Goal: Task Accomplishment & Management: Use online tool/utility

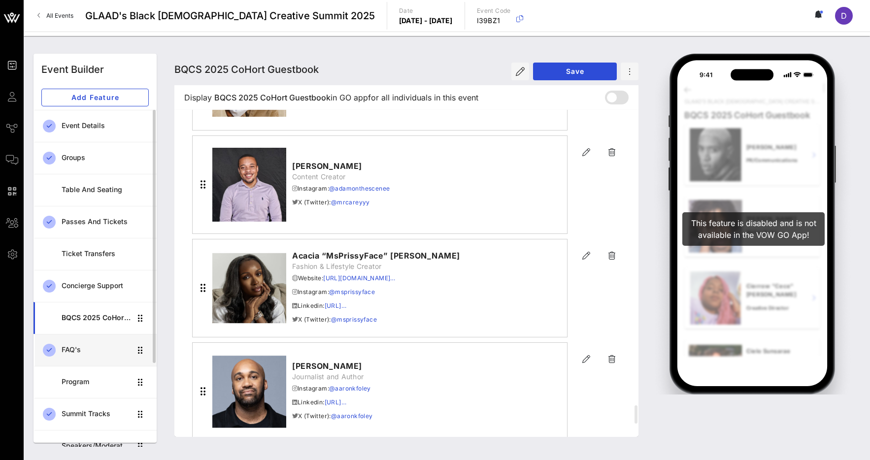
scroll to position [111, 0]
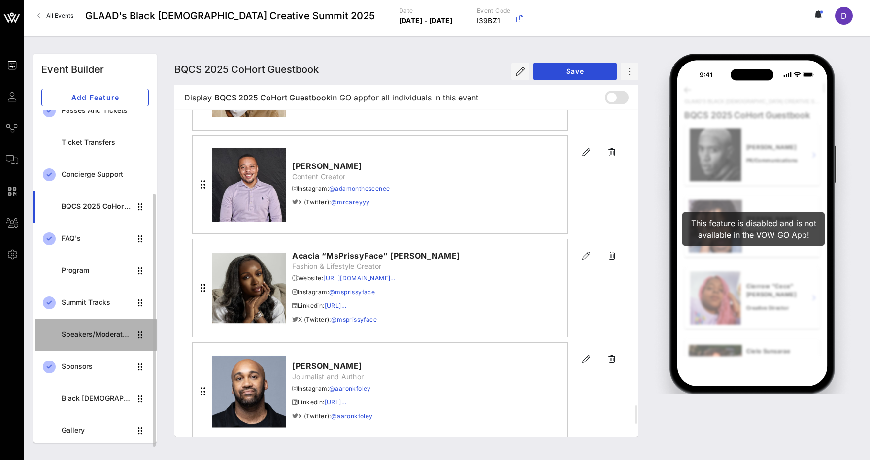
click at [102, 328] on div "Speakers/Moderators" at bounding box center [96, 335] width 69 height 20
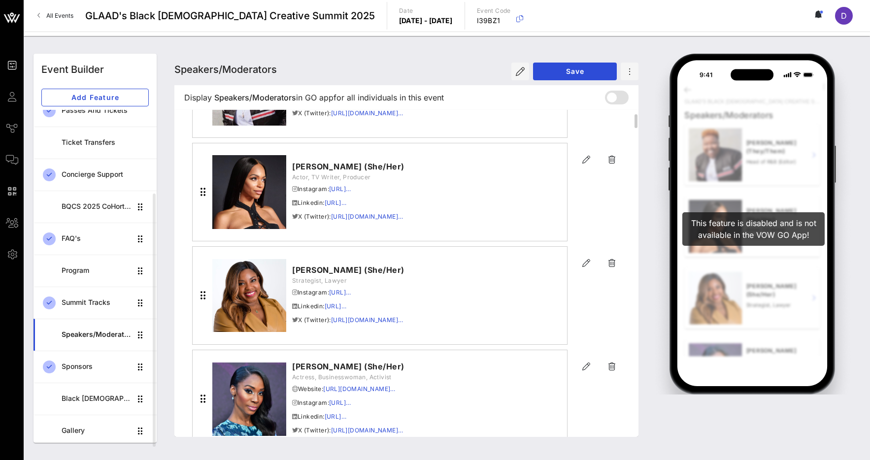
scroll to position [134, 0]
click at [585, 161] on icon "button" at bounding box center [586, 161] width 12 height 12
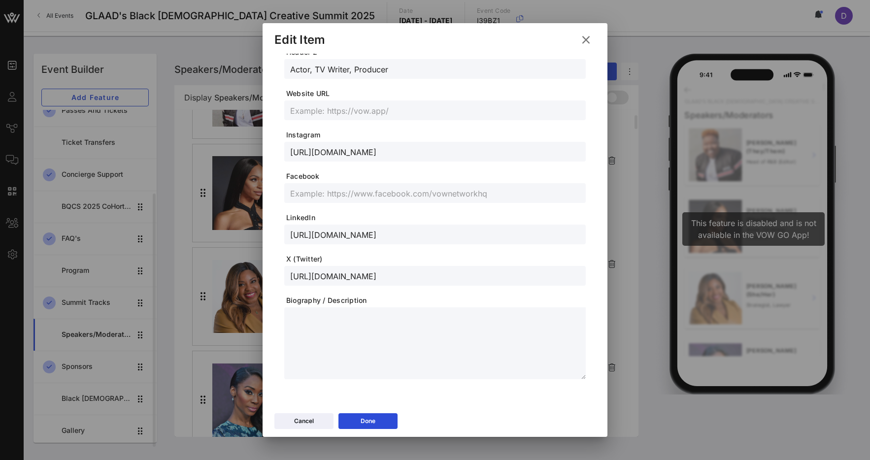
scroll to position [0, 0]
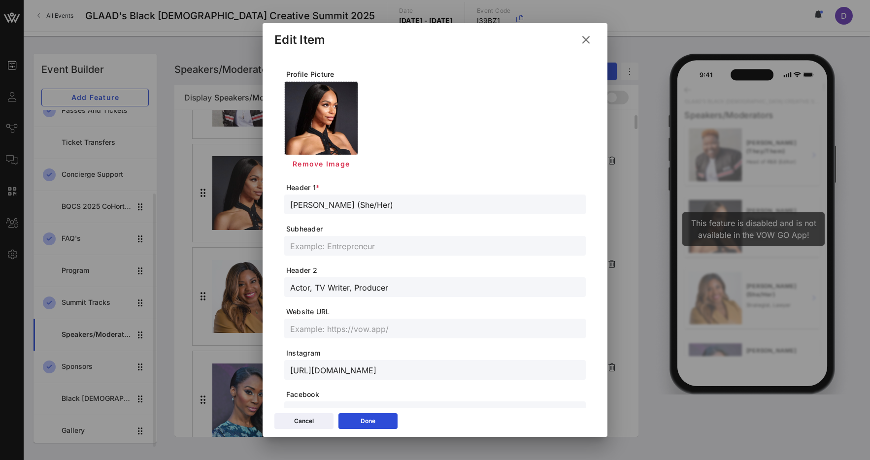
click at [586, 38] on icon at bounding box center [586, 39] width 16 height 17
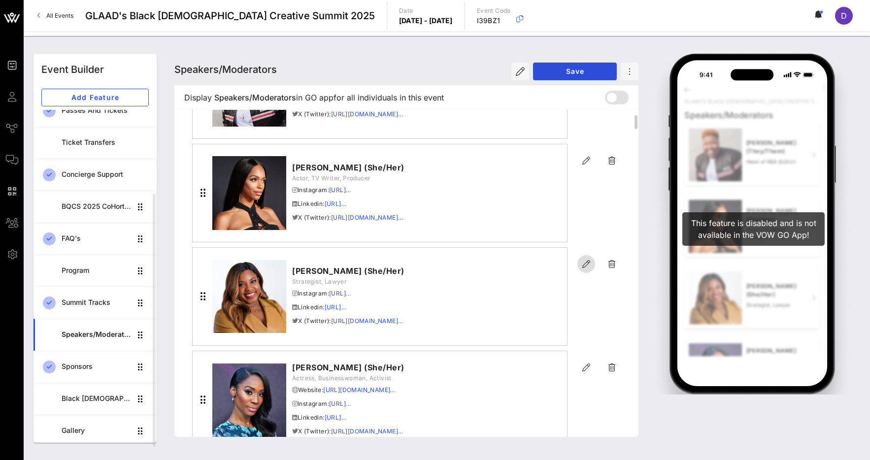
click at [588, 264] on icon "button" at bounding box center [586, 264] width 12 height 12
type input "[PERSON_NAME] (She/Her)"
type input "Strategist, Lawyer"
type input "[URL][DOMAIN_NAME]"
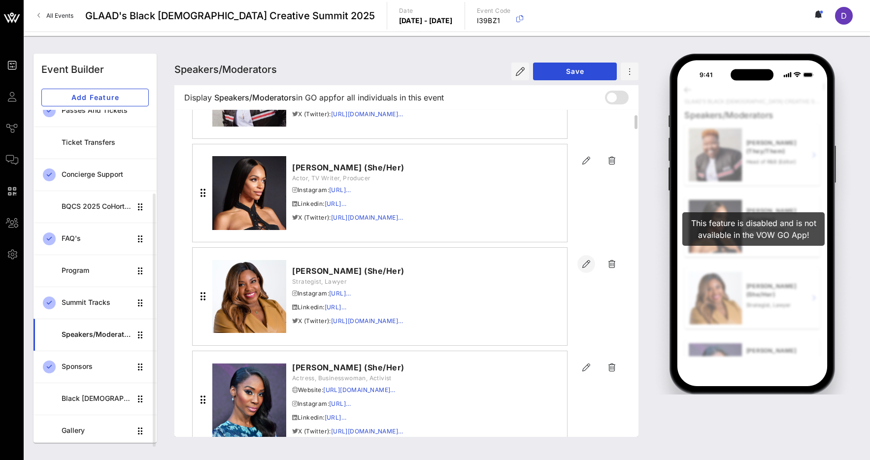
type input "[URL][DOMAIN_NAME]"
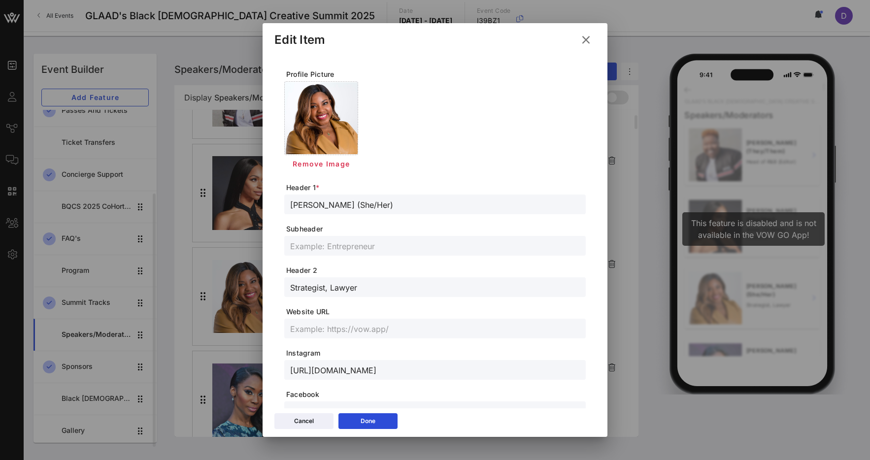
click at [586, 38] on icon at bounding box center [586, 40] width 16 height 15
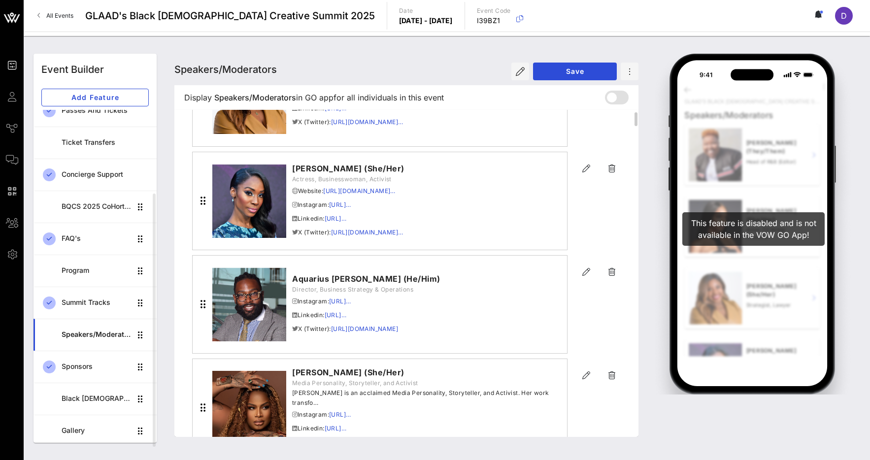
scroll to position [322, 0]
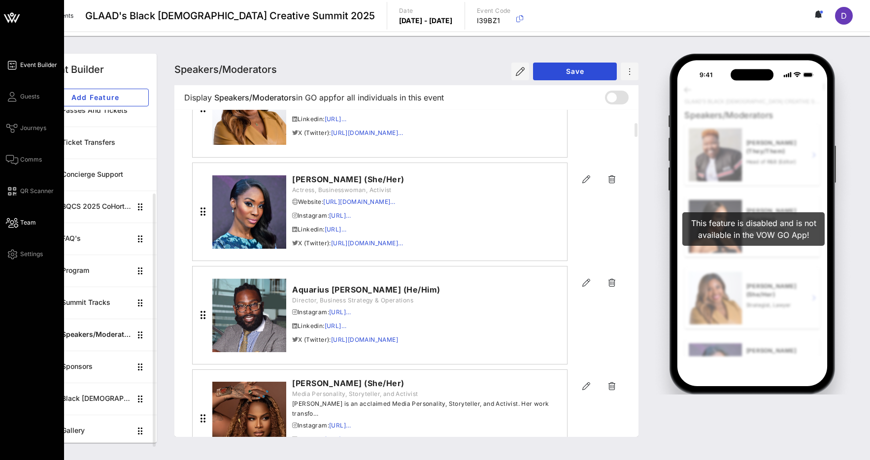
click at [14, 224] on icon at bounding box center [12, 222] width 12 height 1
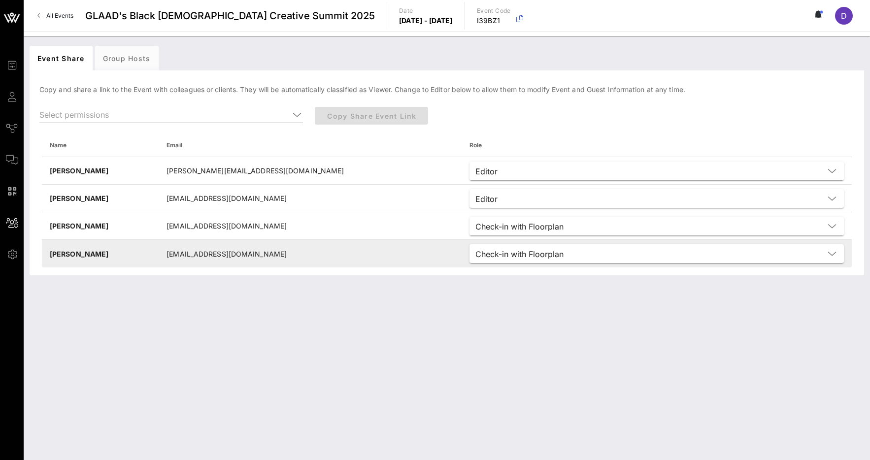
click at [498, 266] on td "Check-in with Floorplan" at bounding box center [657, 254] width 390 height 28
click at [567, 256] on input "text" at bounding box center [695, 253] width 257 height 13
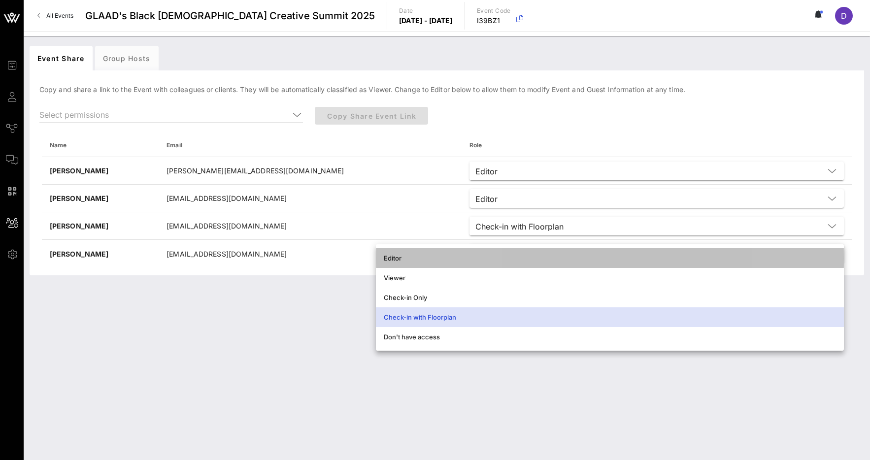
click at [482, 264] on div "Editor" at bounding box center [610, 258] width 452 height 16
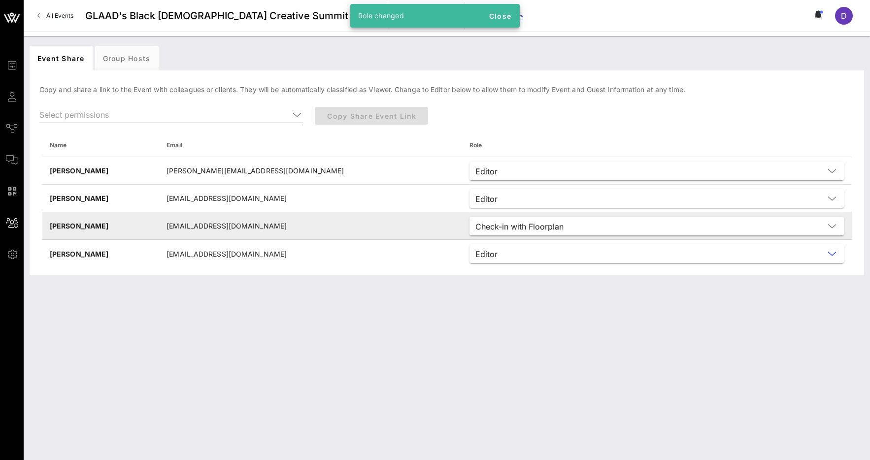
click at [475, 231] on div "Check-in with Floorplan" at bounding box center [649, 226] width 349 height 13
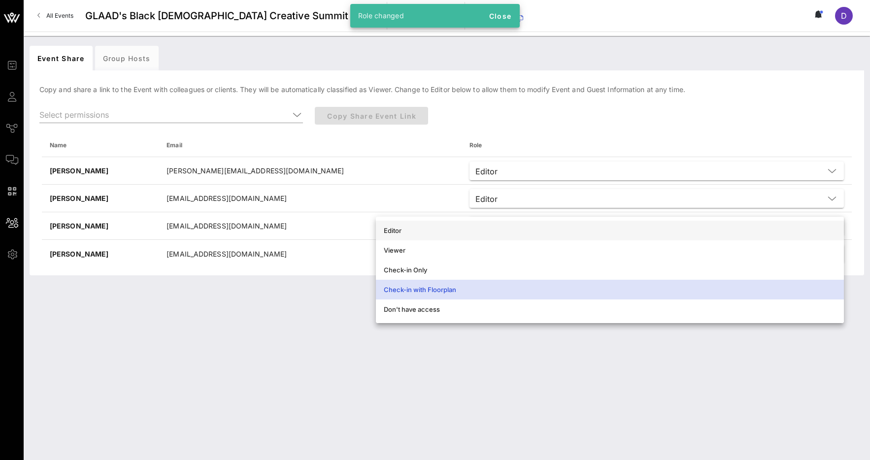
click at [462, 236] on div "Editor" at bounding box center [610, 231] width 452 height 16
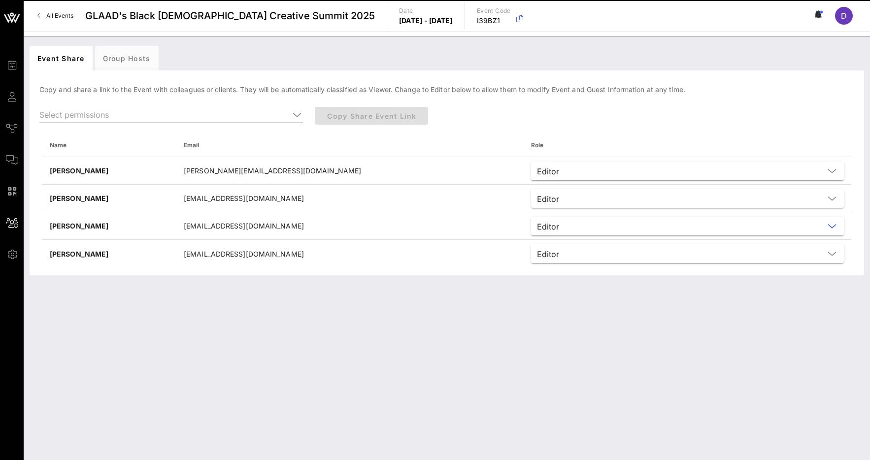
click at [193, 111] on input "text" at bounding box center [164, 115] width 250 height 16
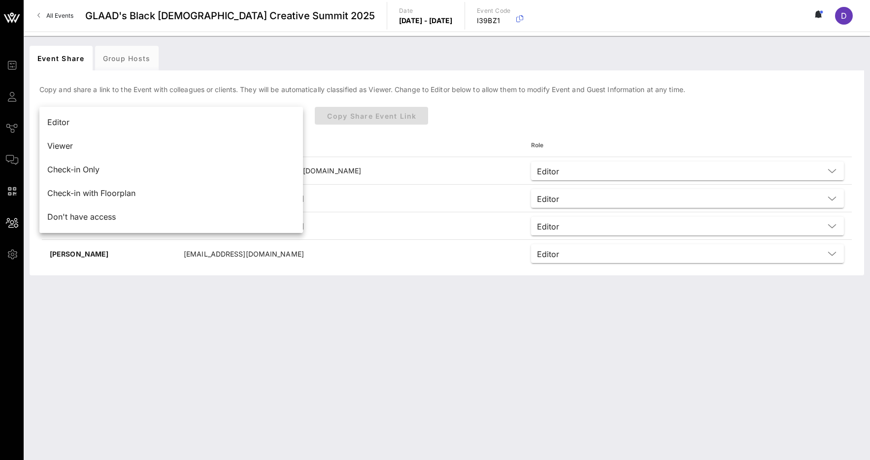
click at [410, 300] on div "Event Share Group Hosts [PERSON_NAME] and share a link to the Event with collea…" at bounding box center [447, 248] width 846 height 424
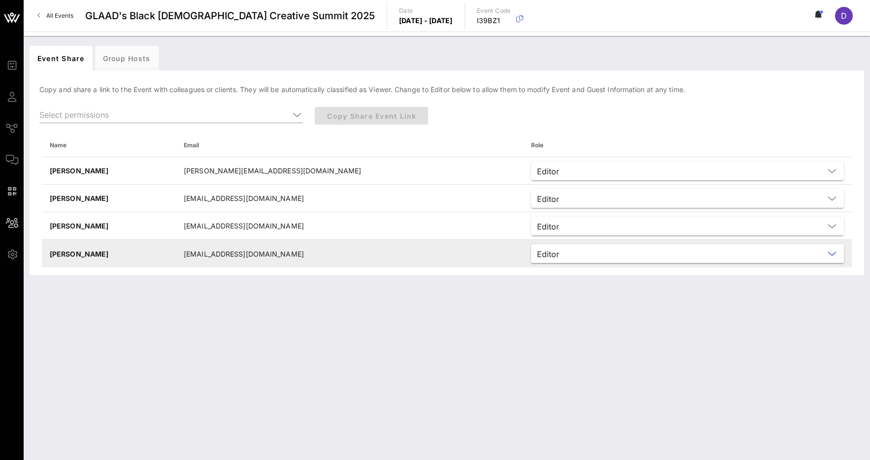
click at [563, 254] on input "text" at bounding box center [693, 253] width 261 height 13
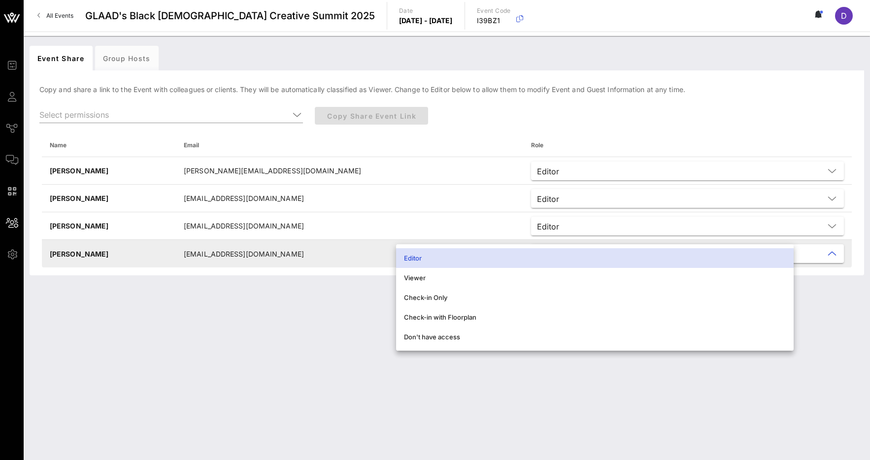
click at [316, 243] on td "[EMAIL_ADDRESS][DOMAIN_NAME]" at bounding box center [349, 254] width 347 height 28
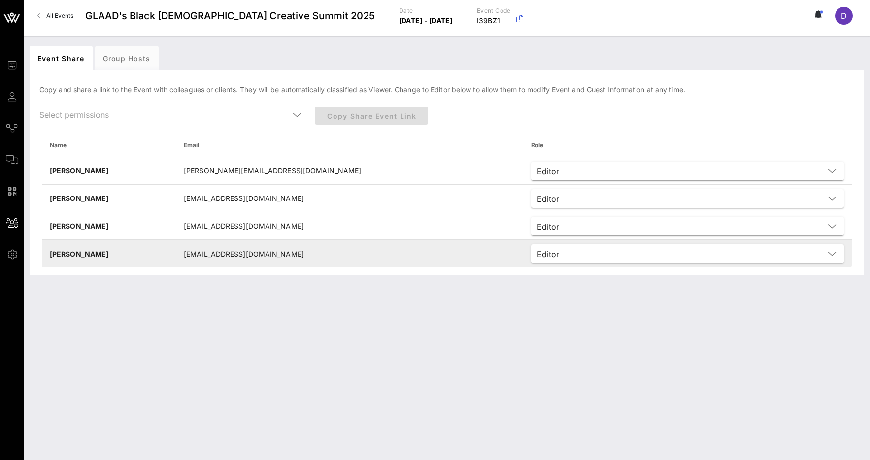
click at [107, 247] on td "[PERSON_NAME]" at bounding box center [109, 254] width 134 height 28
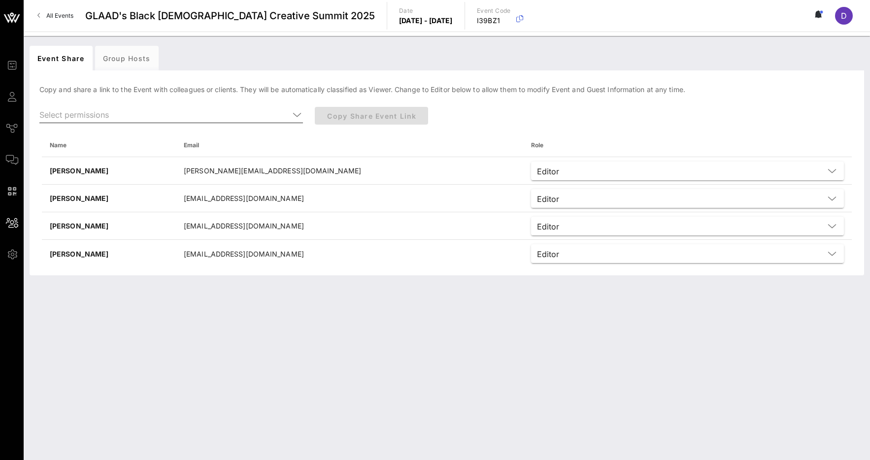
click at [295, 112] on icon at bounding box center [297, 115] width 9 height 12
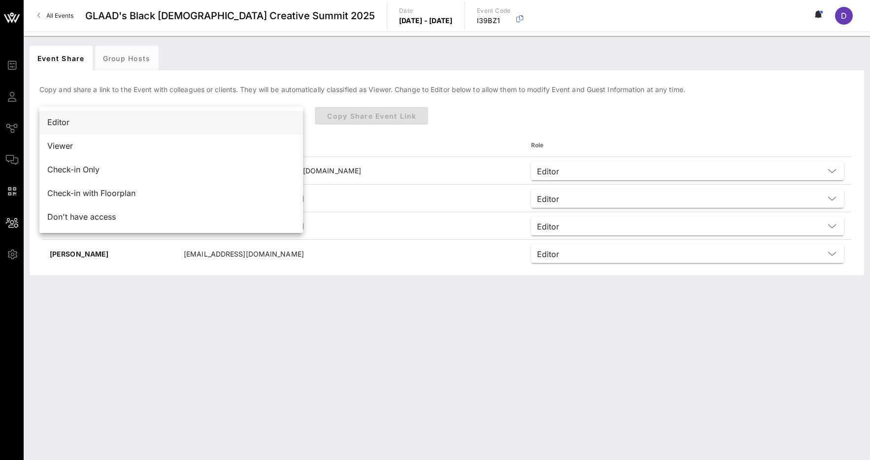
click at [181, 120] on div "Editor" at bounding box center [171, 122] width 248 height 9
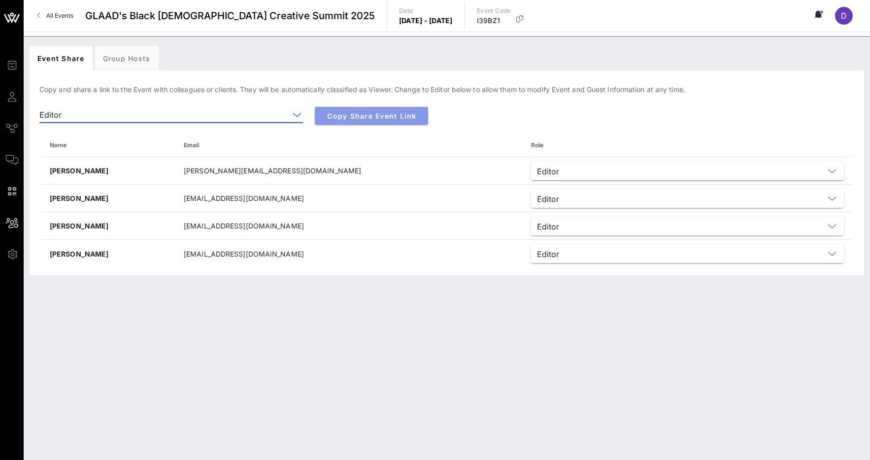
click at [363, 114] on span "Copy Share Event Link" at bounding box center [372, 116] width 98 height 8
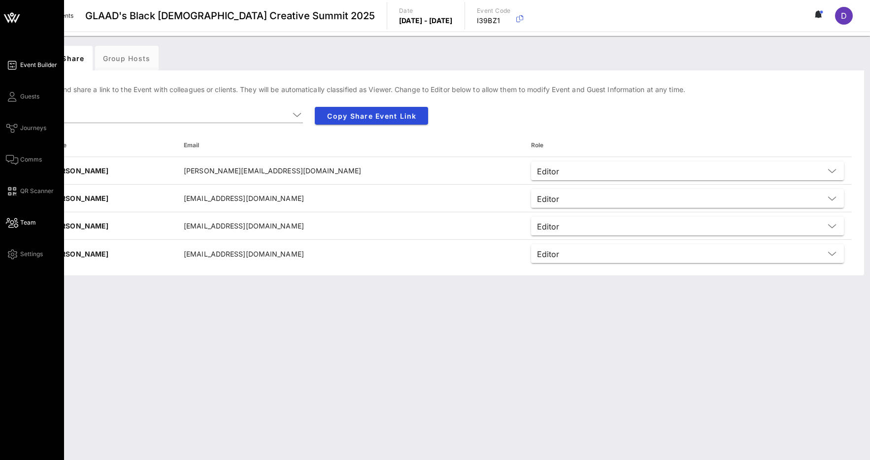
click at [14, 65] on icon at bounding box center [12, 65] width 12 height 1
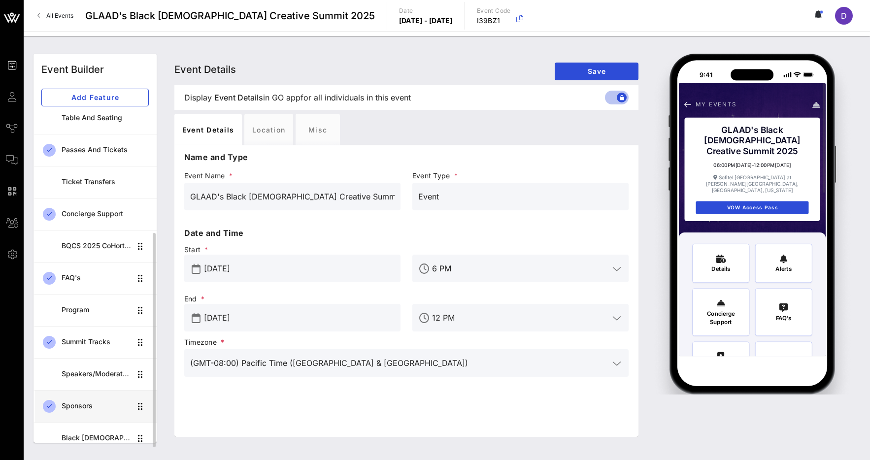
scroll to position [111, 0]
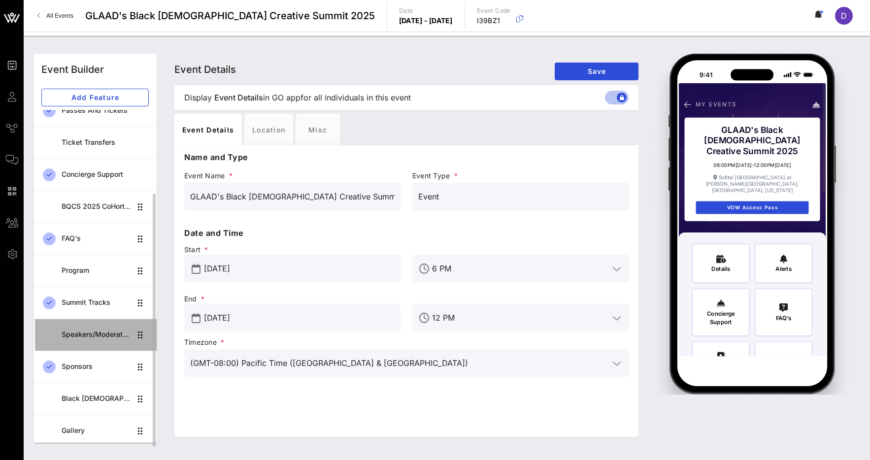
click at [97, 336] on div "Speakers/Moderators" at bounding box center [96, 335] width 69 height 8
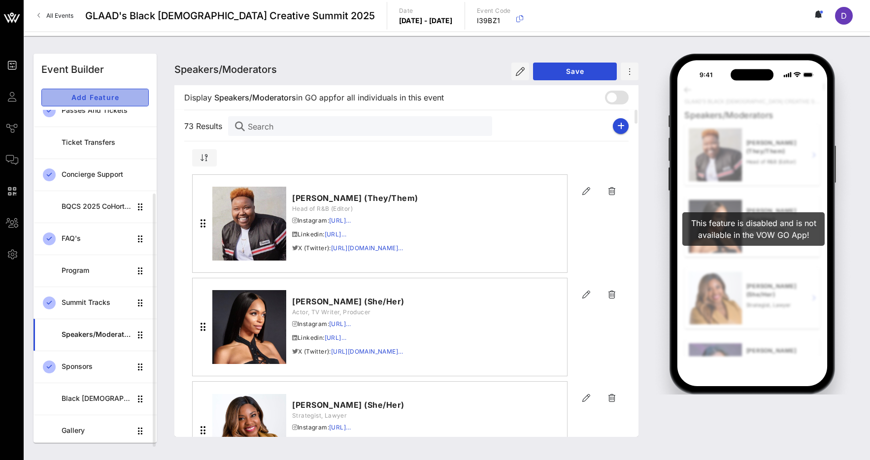
click at [106, 92] on button "Add Feature" at bounding box center [94, 98] width 107 height 18
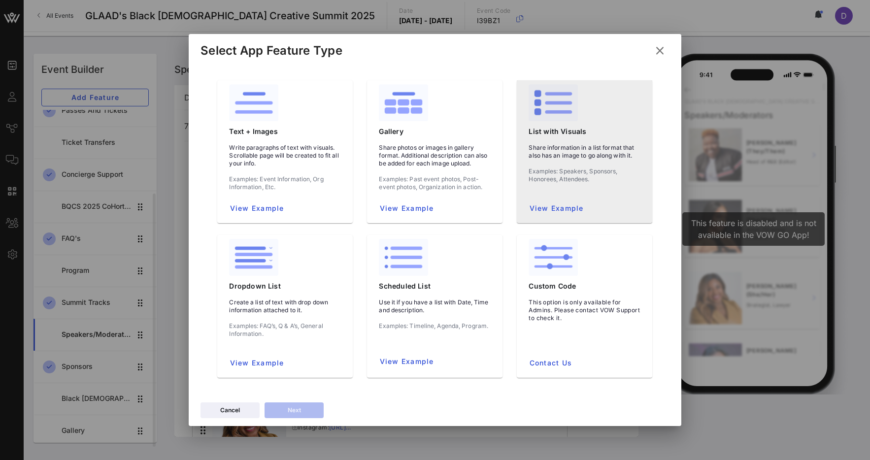
click at [557, 172] on p "Examples: Speakers, Sponsors, Honorees, Attendees." at bounding box center [585, 175] width 112 height 16
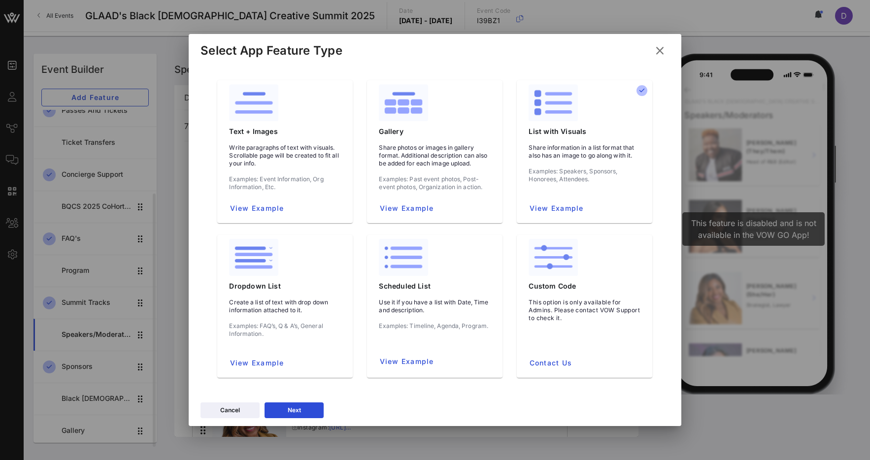
click at [285, 420] on div "Cancel Next" at bounding box center [435, 412] width 493 height 29
click at [289, 412] on div "Next" at bounding box center [294, 410] width 13 height 10
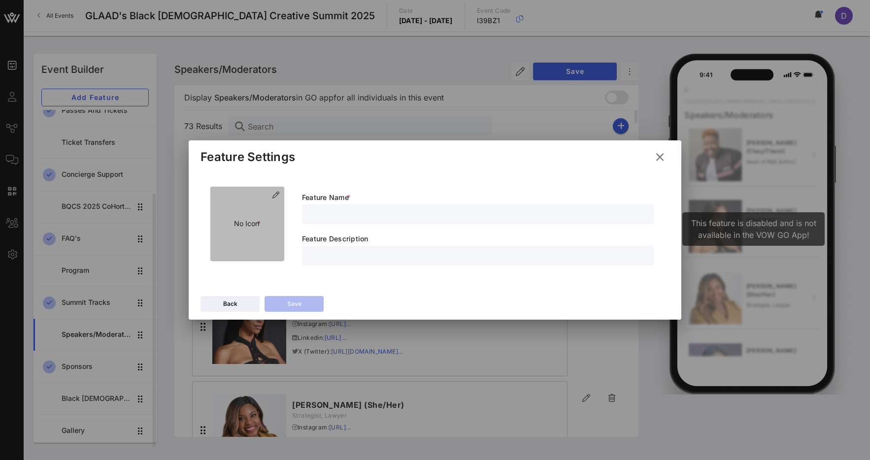
click at [269, 231] on div "No Icon *" at bounding box center [247, 224] width 74 height 74
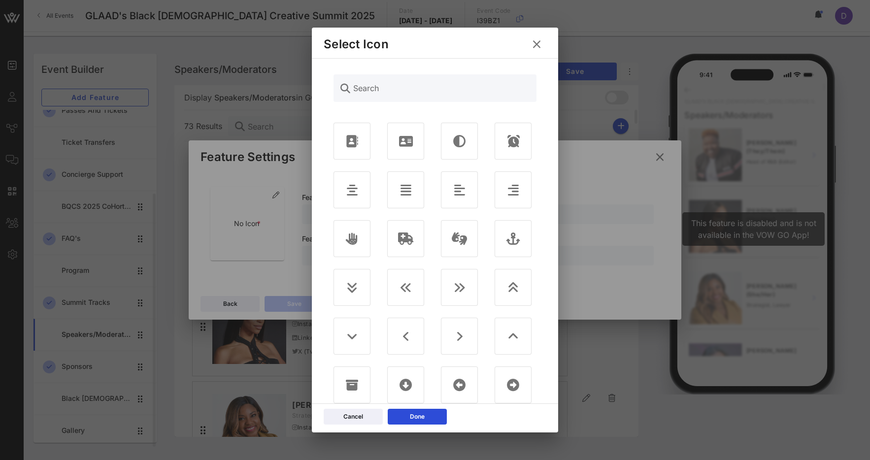
click at [387, 81] on input "Search" at bounding box center [441, 88] width 177 height 16
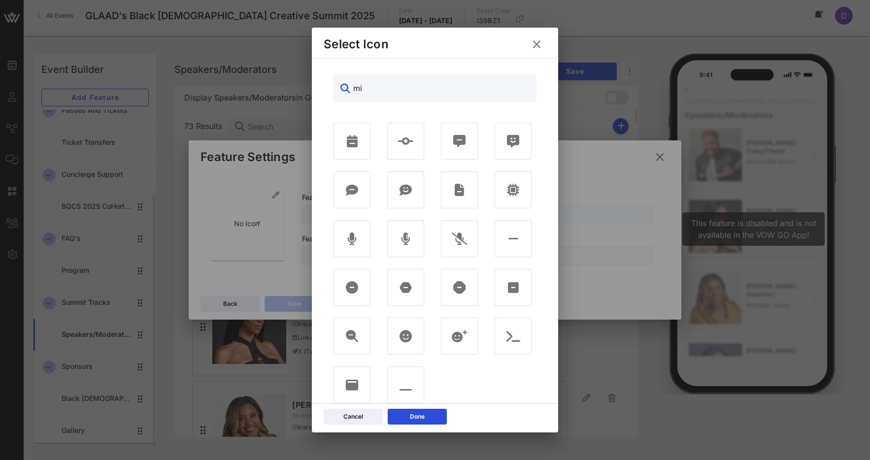
type input "m"
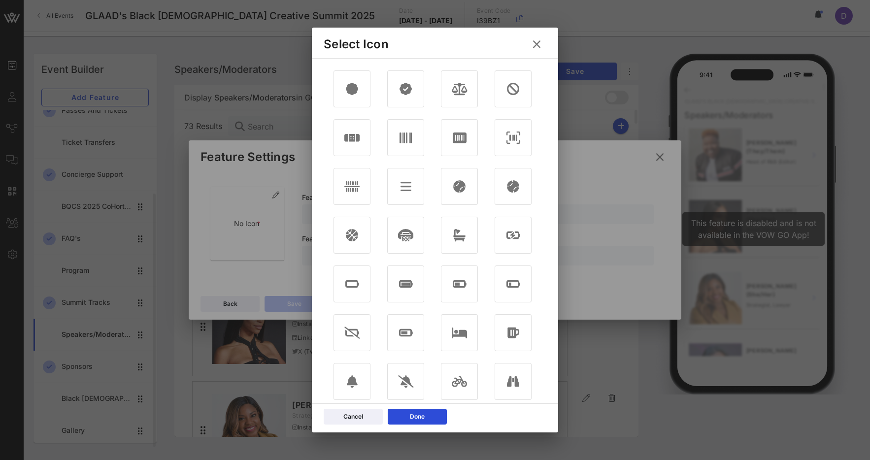
scroll to position [985, 0]
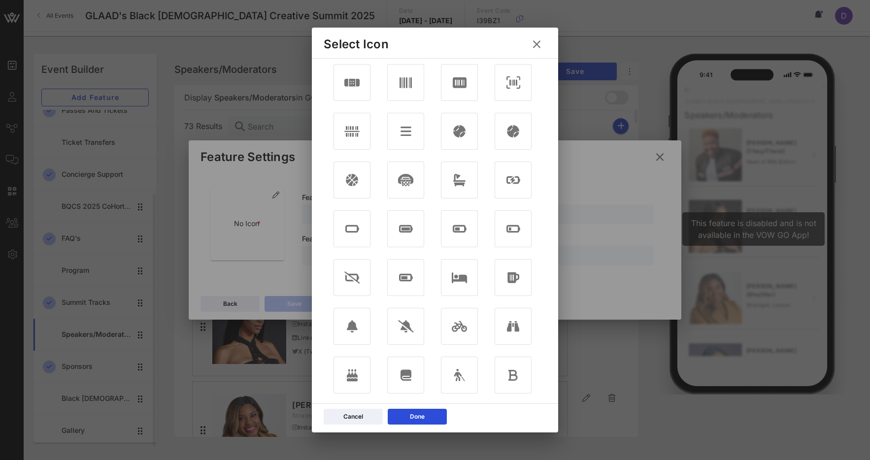
click at [604, 233] on div at bounding box center [435, 230] width 870 height 460
click at [538, 45] on icon at bounding box center [537, 44] width 17 height 17
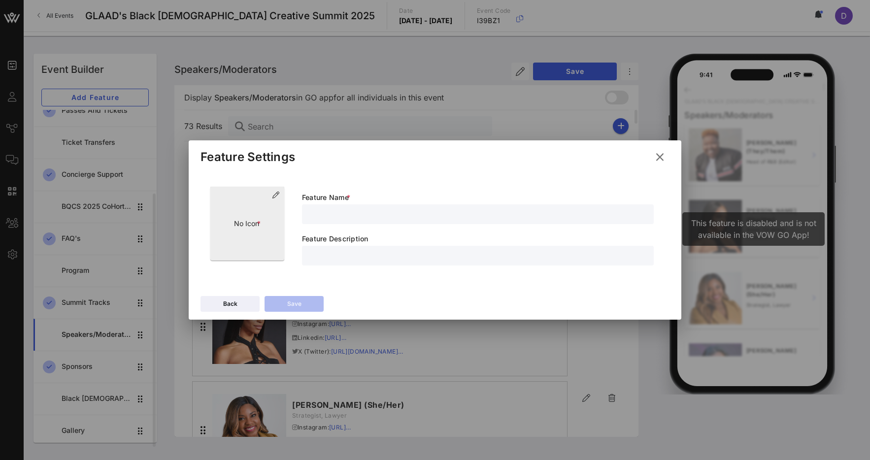
click at [250, 228] on p "No Icon *" at bounding box center [247, 223] width 27 height 11
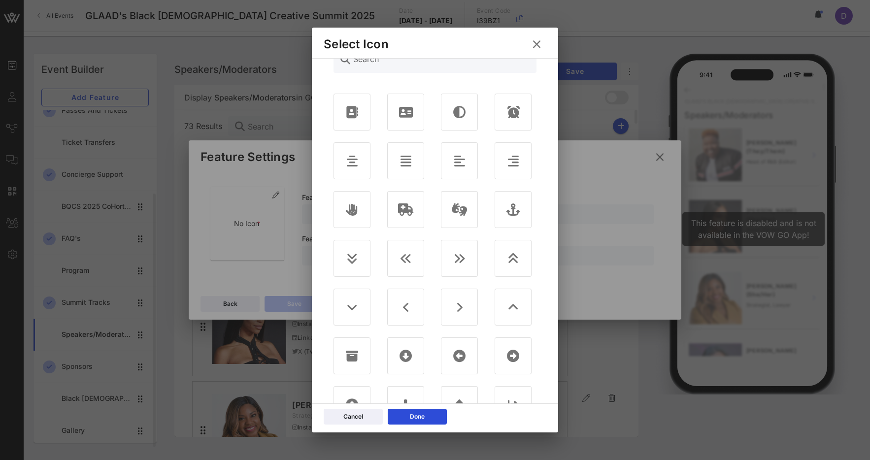
scroll to position [0, 0]
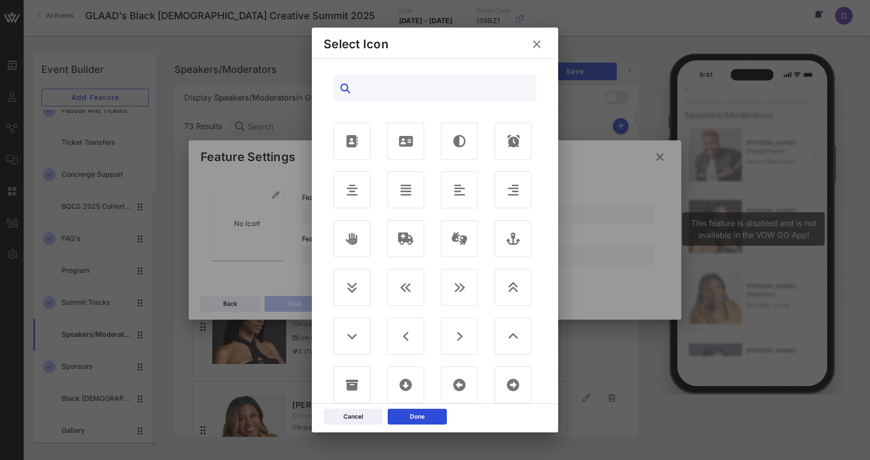
click at [394, 84] on input "text" at bounding box center [441, 88] width 177 height 16
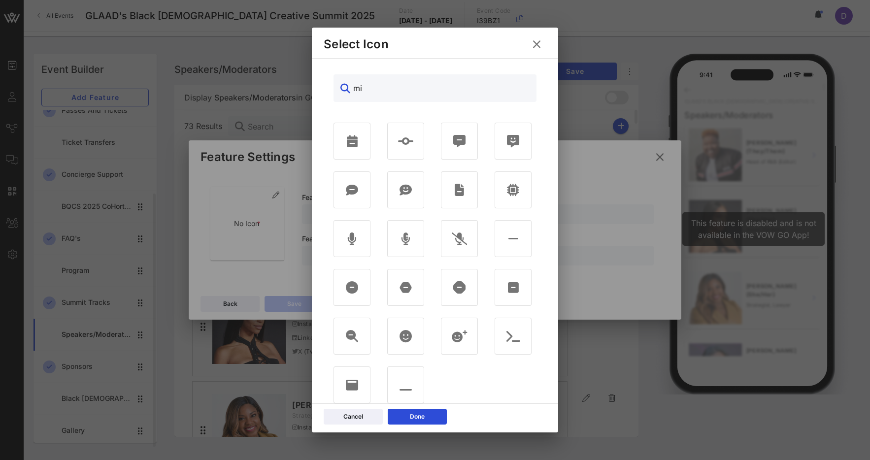
type input "m"
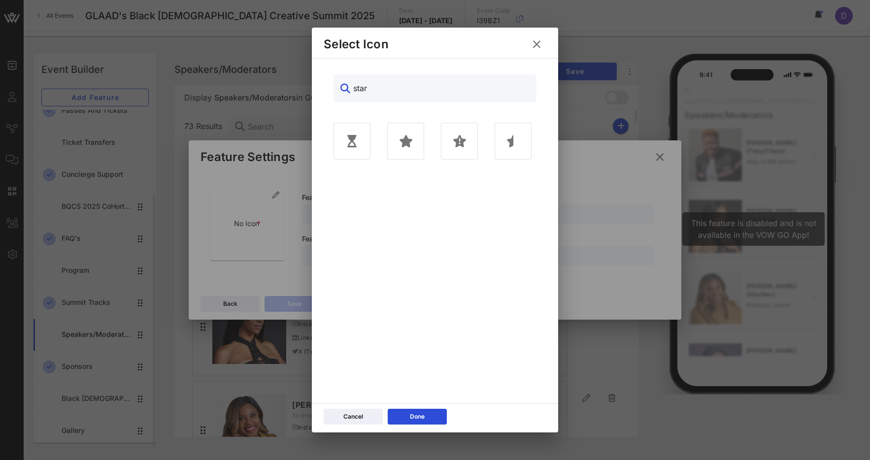
type input "star"
click at [423, 156] on div at bounding box center [405, 141] width 37 height 37
click at [407, 141] on icon at bounding box center [406, 141] width 14 height 12
click at [421, 417] on div "Done" at bounding box center [417, 417] width 15 height 10
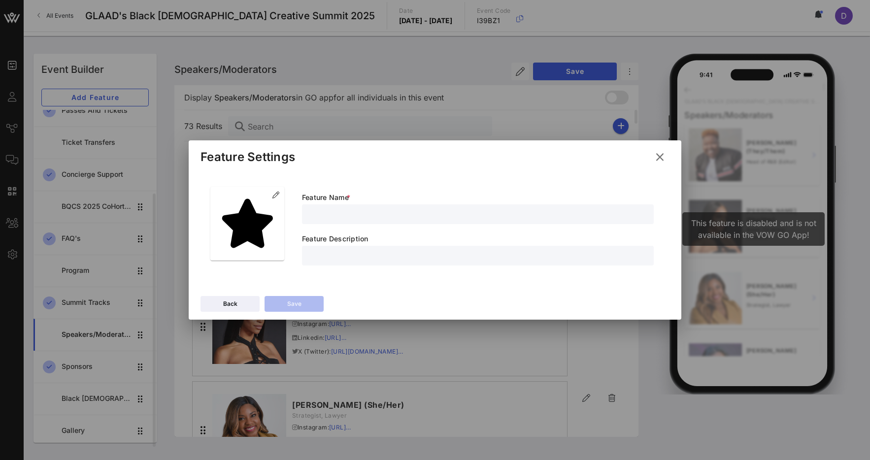
click at [427, 217] on input "text" at bounding box center [478, 214] width 340 height 13
type input "BQCS 2025 Speaker Lineup"
click at [405, 259] on input "text" at bounding box center [478, 255] width 340 height 13
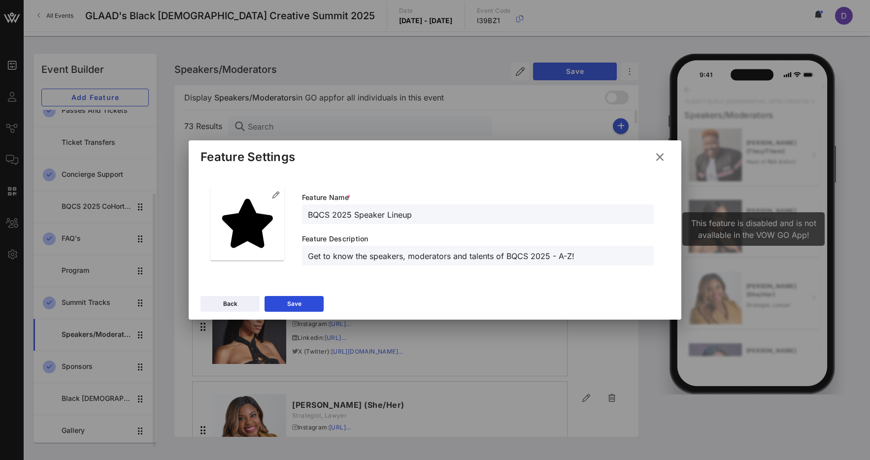
click at [561, 252] on input "Get to know the speakers, moderators and talents of BQCS 2025 - A-Z!" at bounding box center [478, 255] width 340 height 13
click at [550, 256] on input "Get to know the speakers, moderators and talents of BQCS 2025 - A-Z!" at bounding box center [478, 255] width 340 height 13
type input "Get to know the speakers, moderators and talents of BQCS 2025 > A-Z!"
click at [305, 304] on button "Save" at bounding box center [294, 304] width 59 height 16
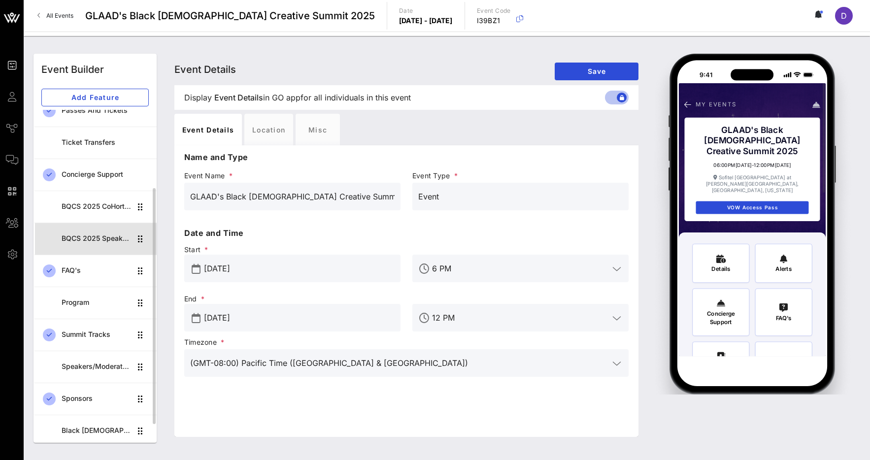
click at [92, 236] on div "BQCS 2025 Speaker Lineup" at bounding box center [96, 238] width 69 height 8
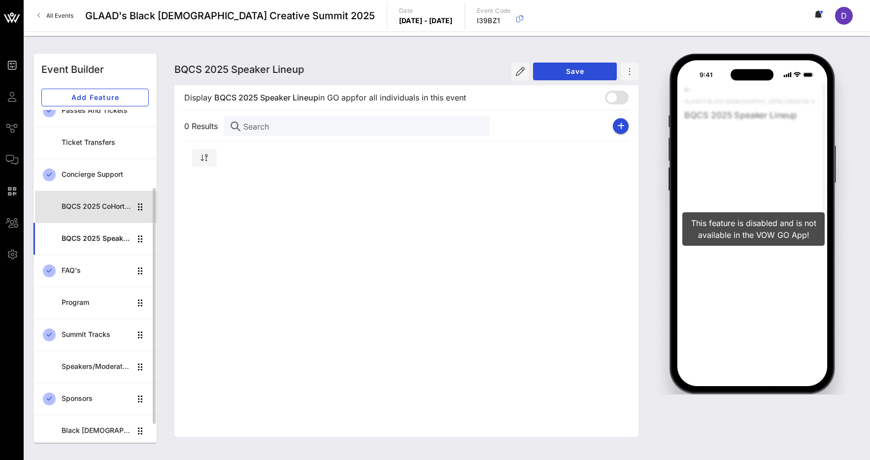
click at [95, 204] on div "BQCS 2025 CoHort Guestbook" at bounding box center [96, 206] width 69 height 8
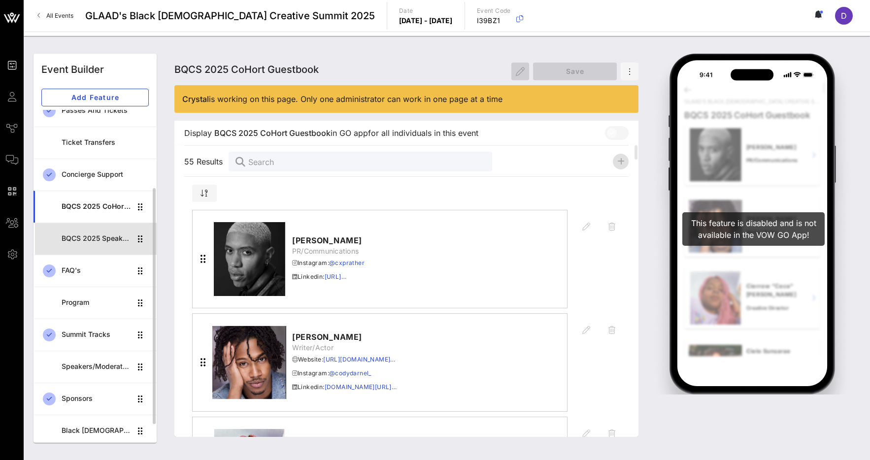
click at [91, 243] on div "BQCS 2025 Speaker Lineup" at bounding box center [96, 239] width 69 height 20
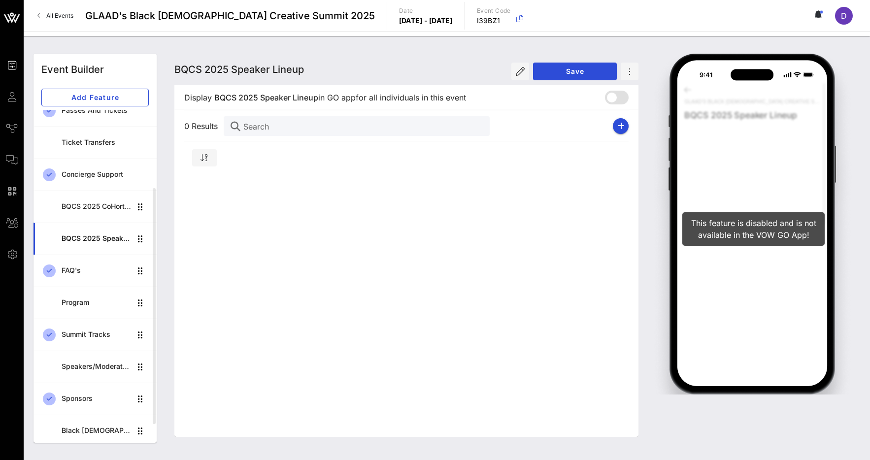
drag, startPoint x: 308, startPoint y: 72, endPoint x: 175, endPoint y: 72, distance: 133.5
click at [175, 72] on div "BQCS 2025 Speaker Lineup BQCS 2025 Speaker Lineup BQCS 2025 Speaker Lineup Save" at bounding box center [406, 70] width 464 height 32
copy span "BQCS 2025 Speaker Lineup"
click at [91, 371] on div "Speakers/Moderators" at bounding box center [96, 367] width 69 height 20
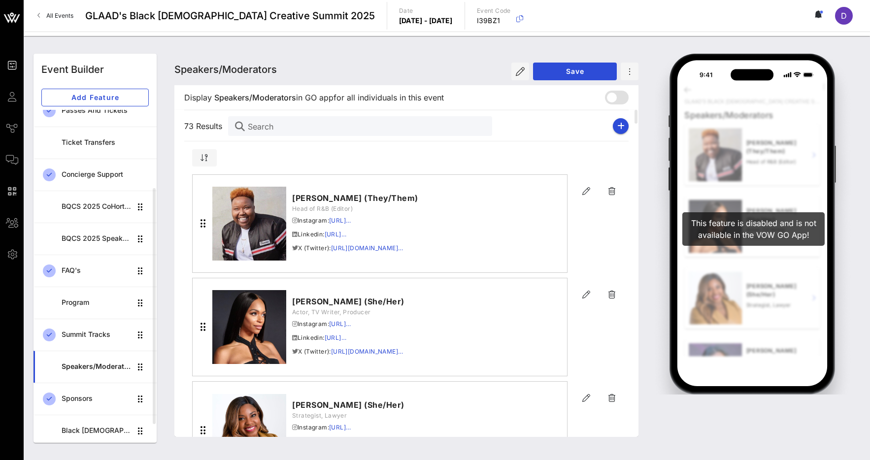
drag, startPoint x: 275, startPoint y: 68, endPoint x: 174, endPoint y: 72, distance: 100.5
click at [174, 72] on span "Speakers/Moderators" at bounding box center [225, 70] width 102 height 12
copy span "Speakers/Moderators"
